Goal: Information Seeking & Learning: Learn about a topic

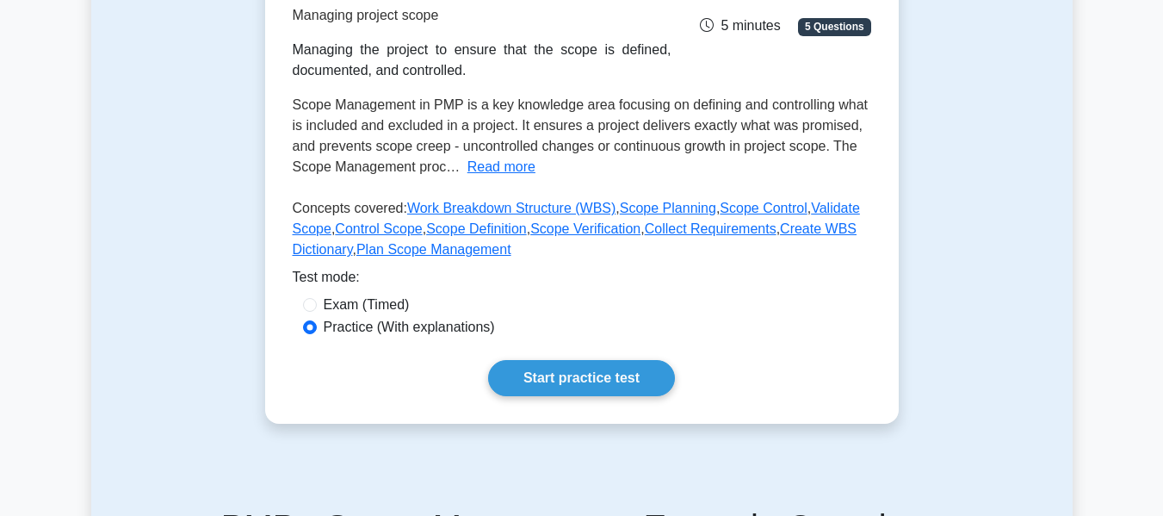
scroll to position [293, 0]
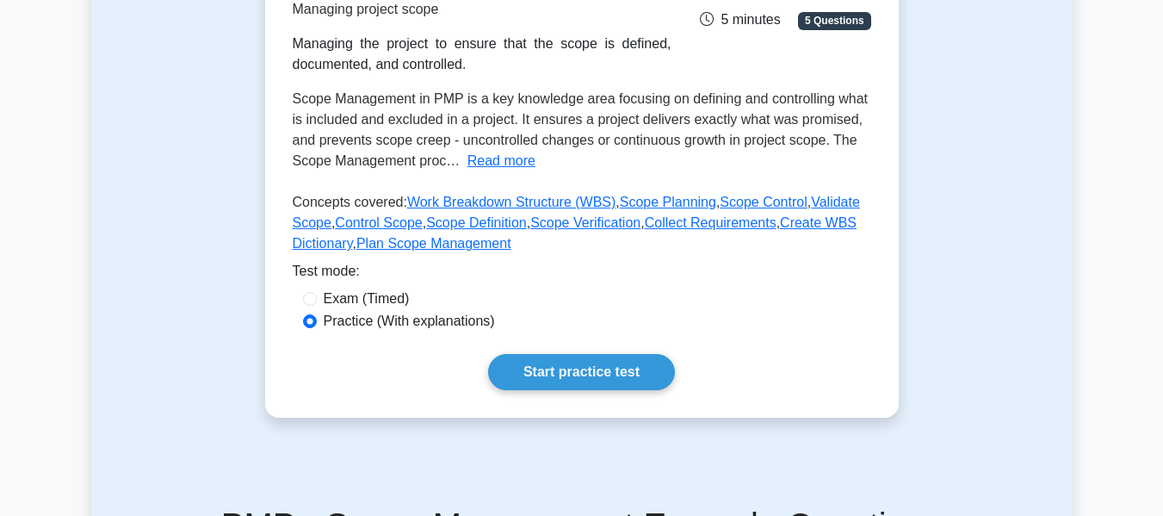
click at [391, 294] on label "Exam (Timed)" at bounding box center [367, 298] width 86 height 21
click at [317, 294] on input "Exam (Timed)" at bounding box center [310, 299] width 14 height 14
radio input "true"
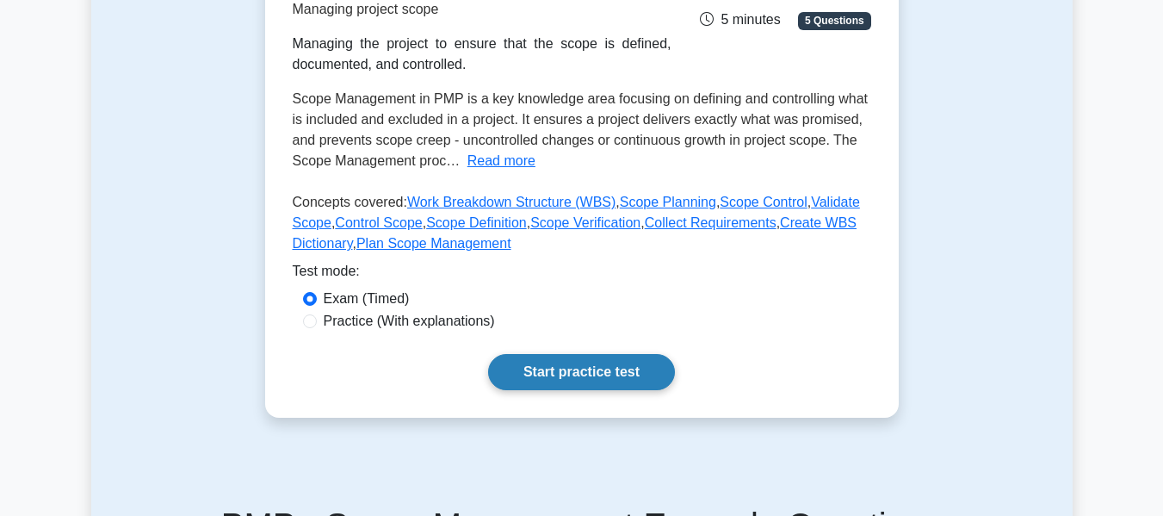
click at [525, 385] on link "Start practice test" at bounding box center [581, 372] width 187 height 36
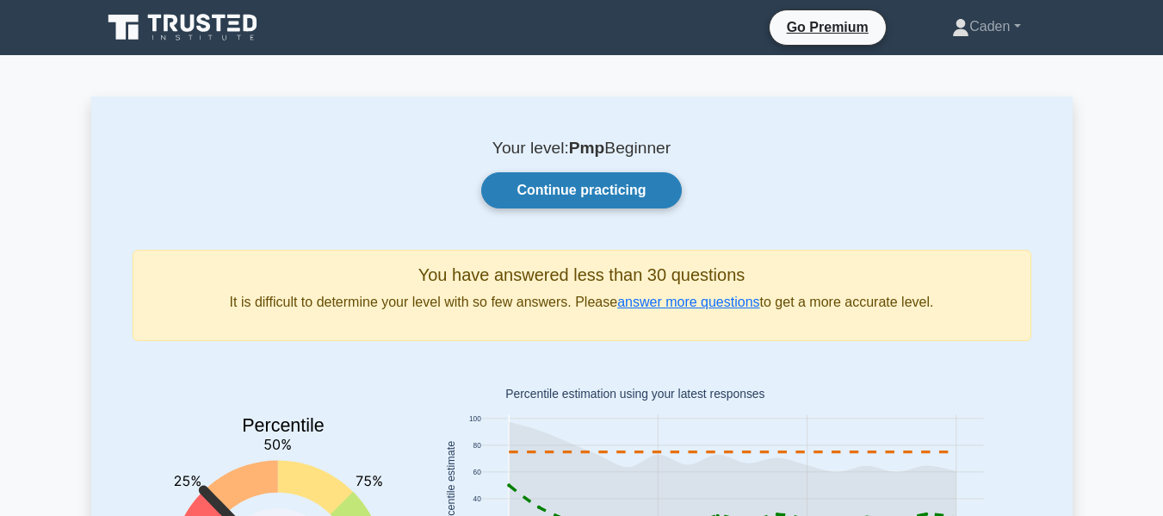
click at [501, 179] on link "Continue practicing" at bounding box center [581, 190] width 200 height 36
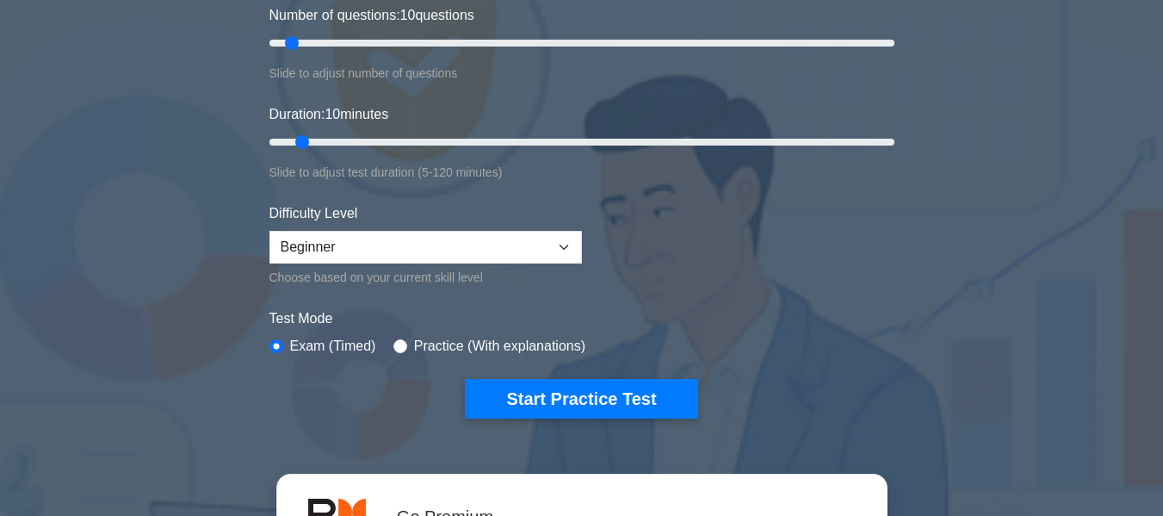
scroll to position [247, 0]
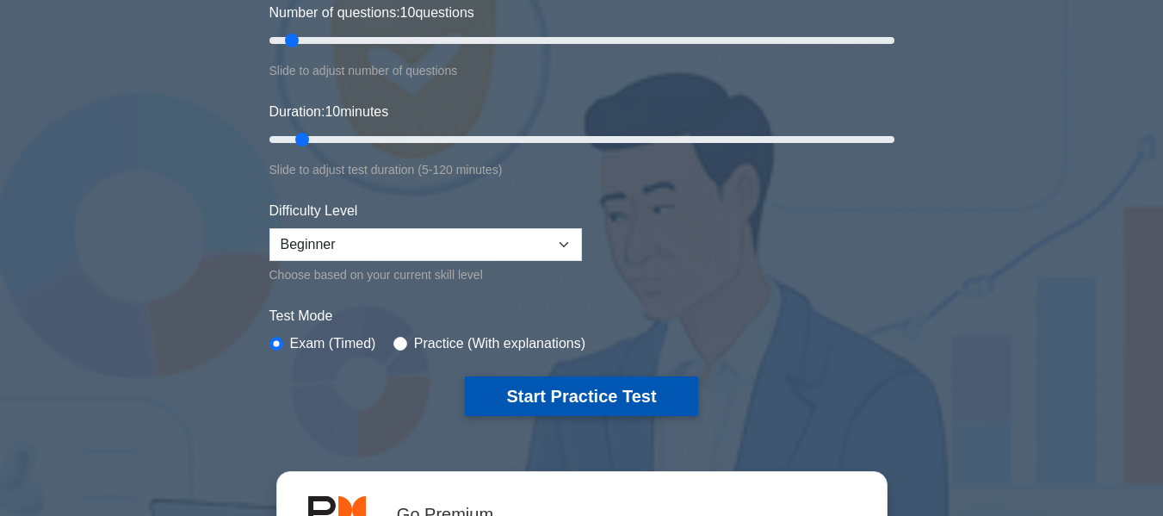
click at [564, 392] on button "Start Practice Test" at bounding box center [581, 396] width 232 height 40
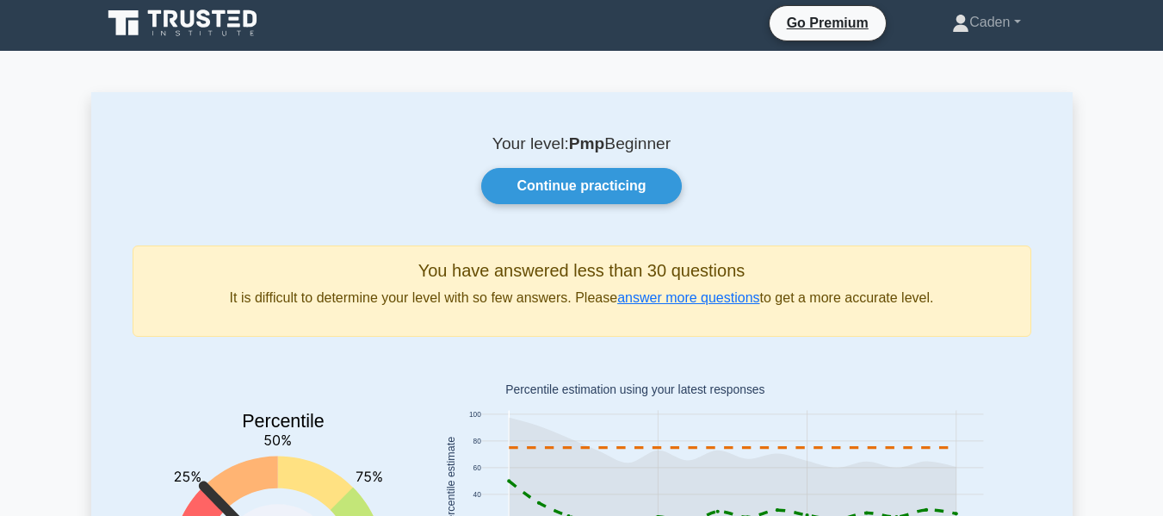
scroll to position [5, 0]
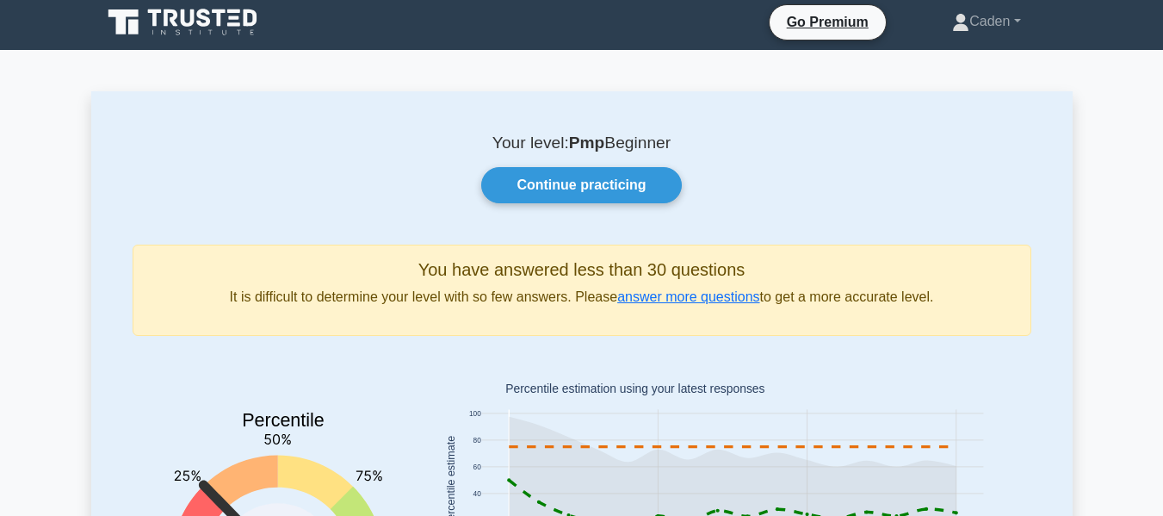
click at [128, 38] on icon at bounding box center [184, 22] width 165 height 33
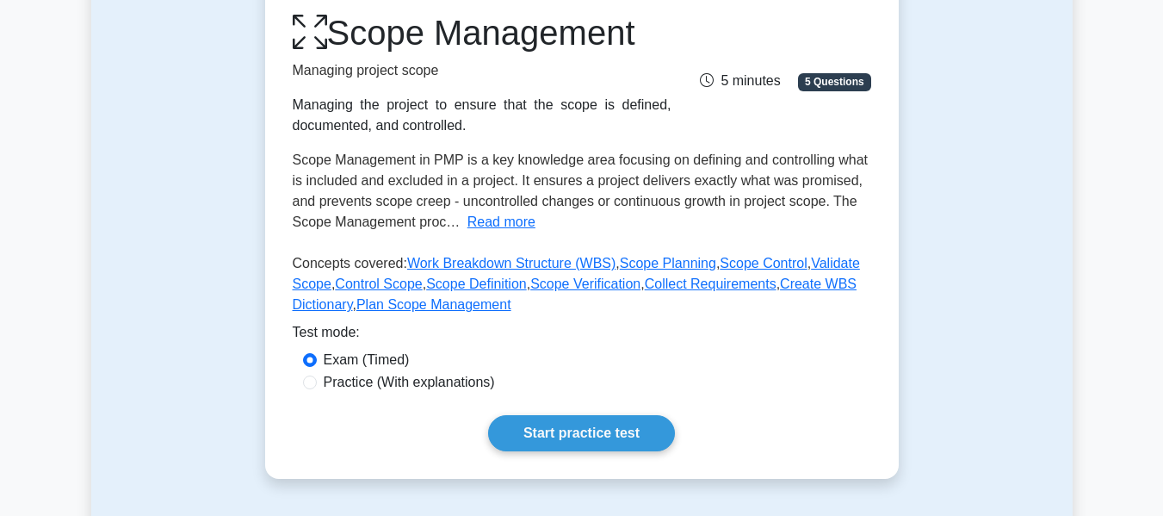
scroll to position [237, 0]
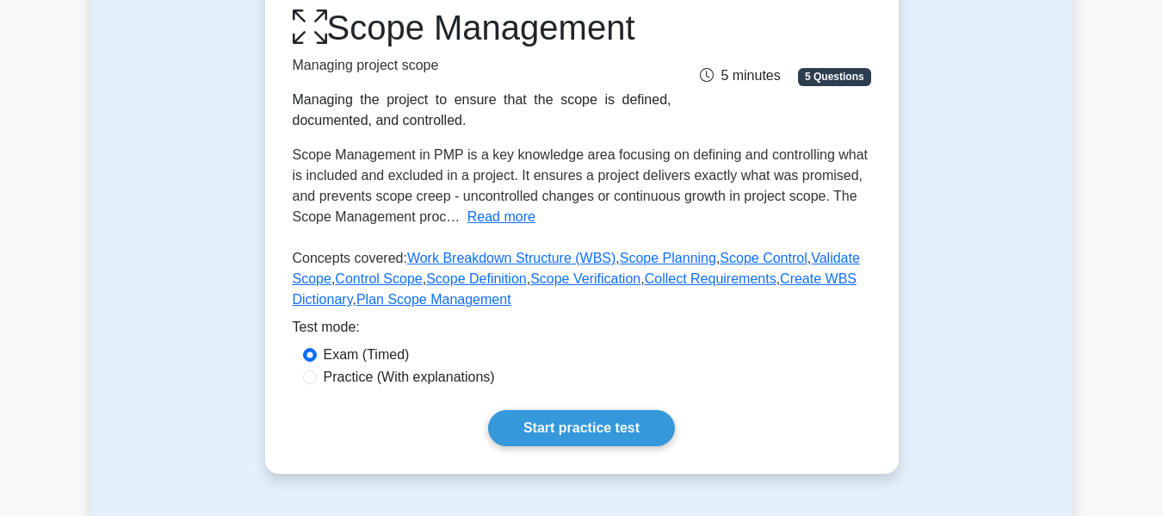
click at [442, 369] on label "Practice (With explanations)" at bounding box center [409, 377] width 171 height 21
click at [317, 370] on input "Practice (With explanations)" at bounding box center [310, 377] width 14 height 14
radio input "true"
click at [547, 428] on link "Start practice test" at bounding box center [581, 428] width 187 height 36
